Goal: Check status: Check status

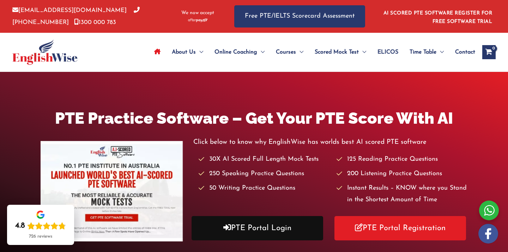
click at [273, 230] on link "PTE Portal Login" at bounding box center [257, 228] width 132 height 24
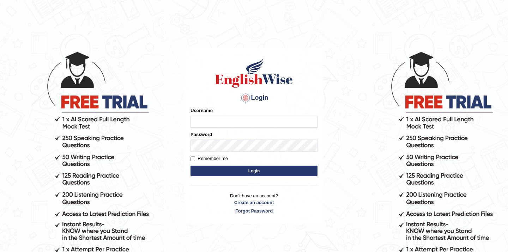
type input "0466121190"
click at [261, 171] on button "Login" at bounding box center [253, 171] width 127 height 11
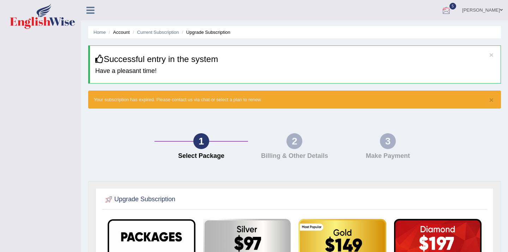
click at [449, 13] on div at bounding box center [446, 10] width 11 height 11
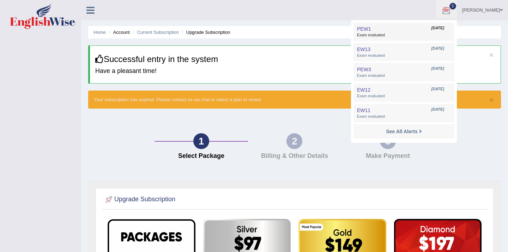
click at [372, 36] on span "Exam evaluated" at bounding box center [404, 35] width 94 height 6
